Goal: Information Seeking & Learning: Learn about a topic

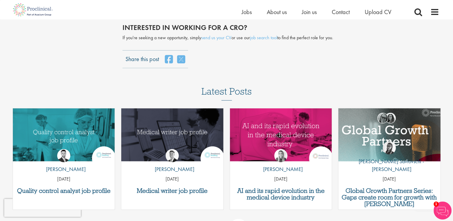
scroll to position [1556, 0]
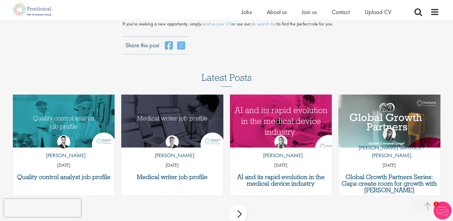
click at [281, 111] on img "Link to a post" at bounding box center [280, 120] width 122 height 63
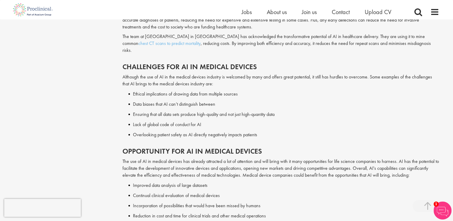
scroll to position [808, 0]
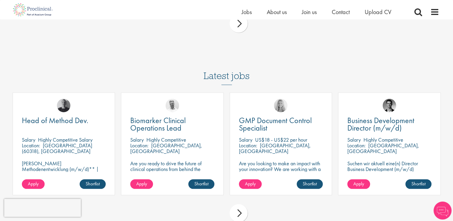
scroll to position [1556, 0]
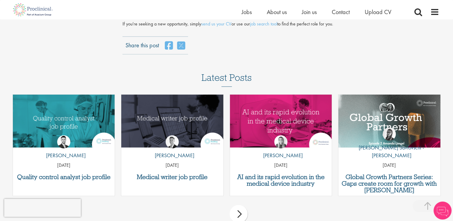
click at [140, 129] on div "by George Watson 01 Jul 25" at bounding box center [172, 150] width 102 height 44
click at [163, 174] on h3 "Medical writer job profile" at bounding box center [172, 177] width 96 height 7
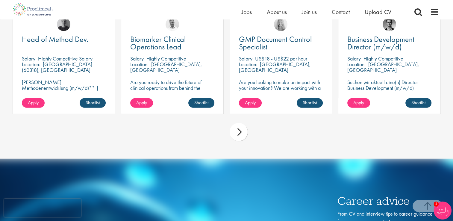
scroll to position [1406, 0]
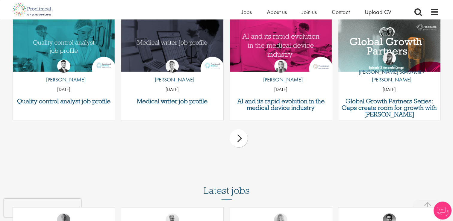
scroll to position [1627, 0]
